Goal: Transaction & Acquisition: Subscribe to service/newsletter

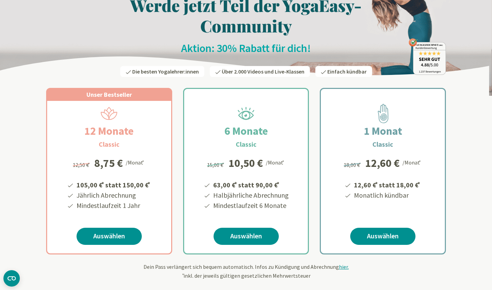
scroll to position [43, 0]
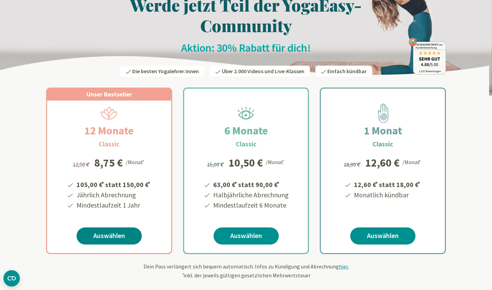
click at [107, 235] on link "Auswählen" at bounding box center [109, 235] width 65 height 17
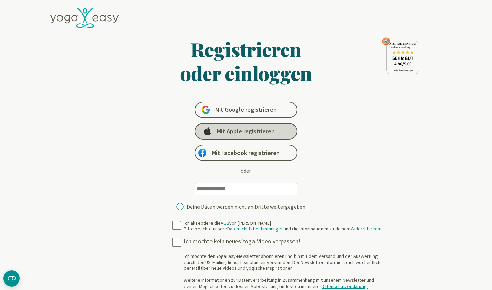
click at [234, 131] on span "Mit Apple registrieren" at bounding box center [246, 131] width 58 height 8
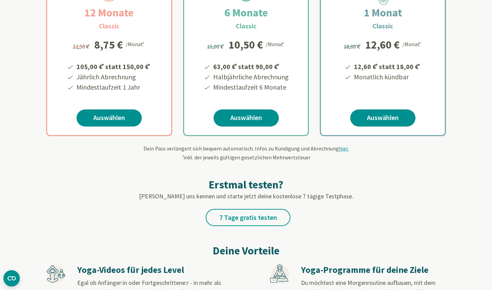
scroll to position [153, 0]
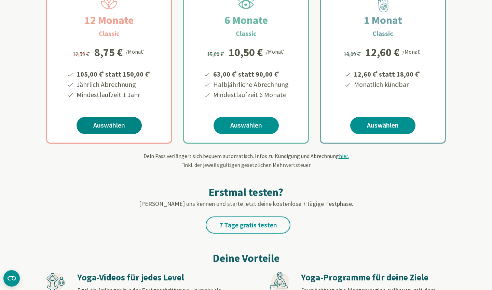
click at [107, 124] on link "Auswählen" at bounding box center [109, 125] width 65 height 17
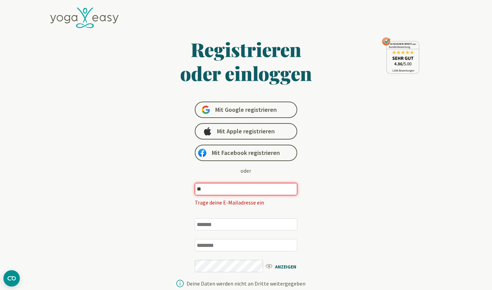
type input "*"
